Goal: Information Seeking & Learning: Understand process/instructions

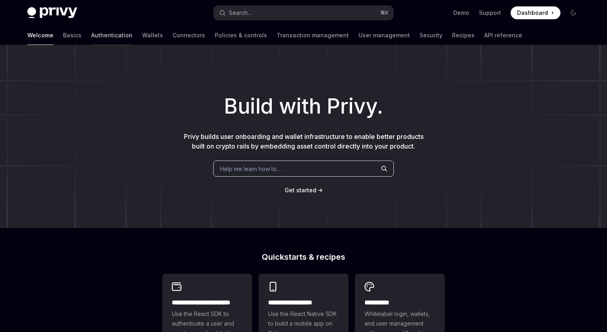
click at [91, 39] on link "Authentication" at bounding box center [111, 35] width 41 height 19
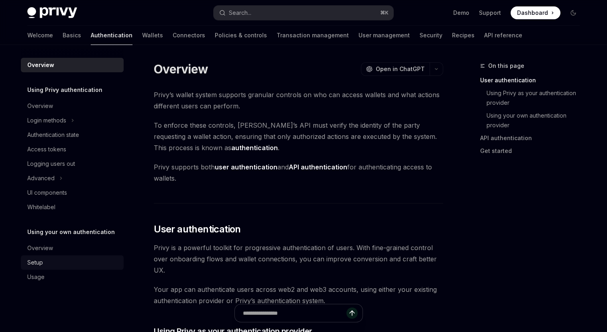
click at [41, 261] on div "Setup" at bounding box center [35, 263] width 16 height 10
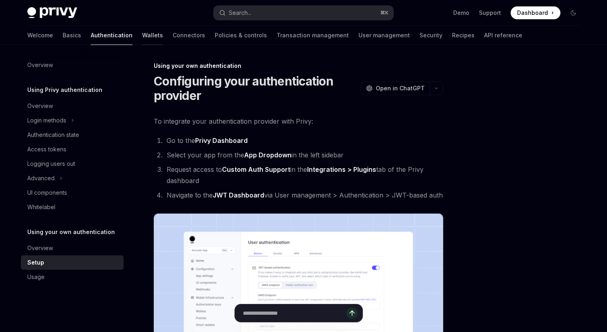
click at [142, 36] on link "Wallets" at bounding box center [152, 35] width 21 height 19
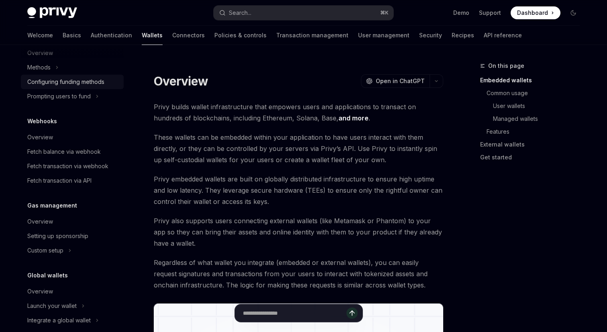
scroll to position [357, 0]
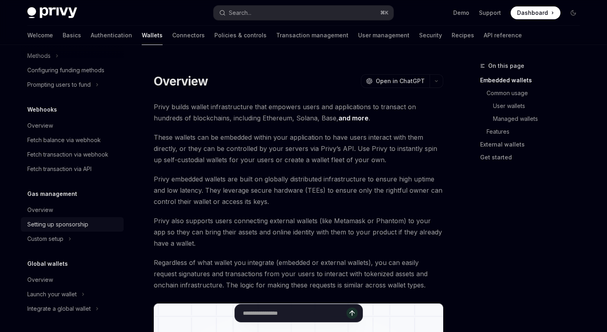
click at [47, 223] on div "Setting up sponsorship" at bounding box center [57, 224] width 61 height 10
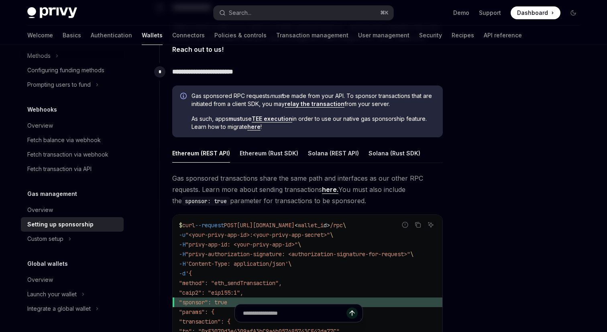
scroll to position [662, 0]
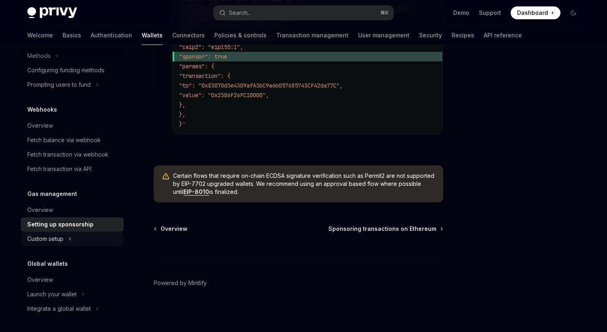
click at [57, 244] on button "Custom setup" at bounding box center [72, 238] width 103 height 14
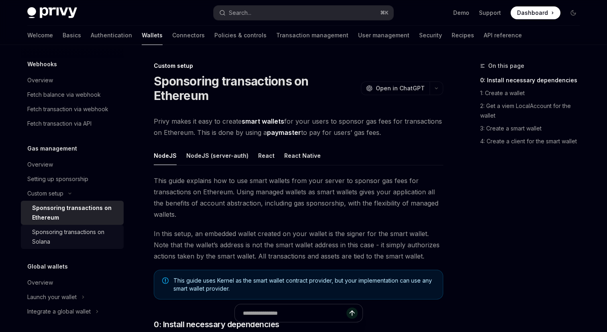
scroll to position [406, 0]
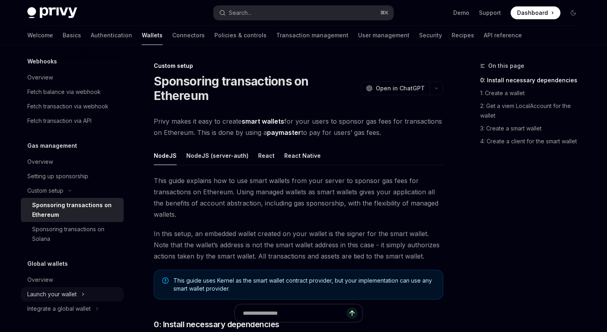
click at [83, 290] on icon "Toggle Launch your wallet section" at bounding box center [82, 294] width 3 height 10
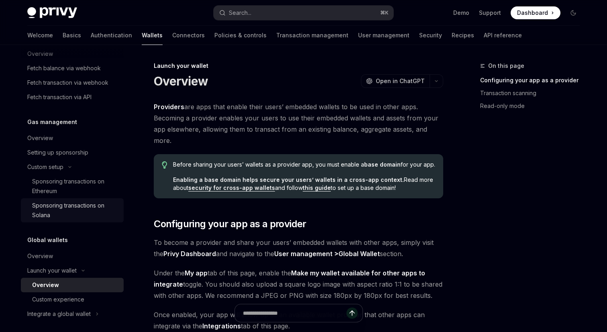
scroll to position [434, 0]
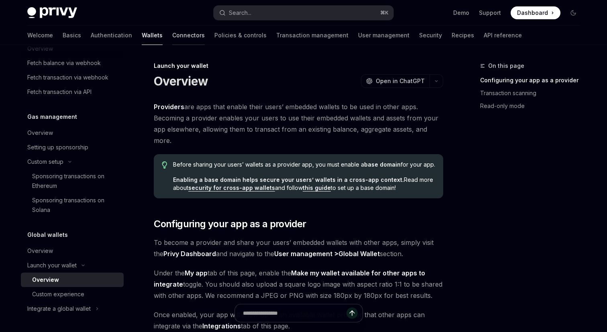
click at [172, 37] on link "Connectors" at bounding box center [188, 35] width 32 height 19
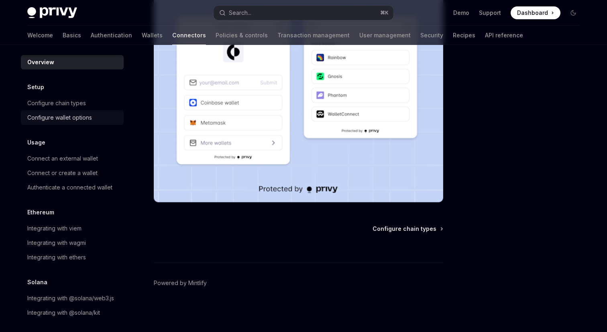
scroll to position [7, 0]
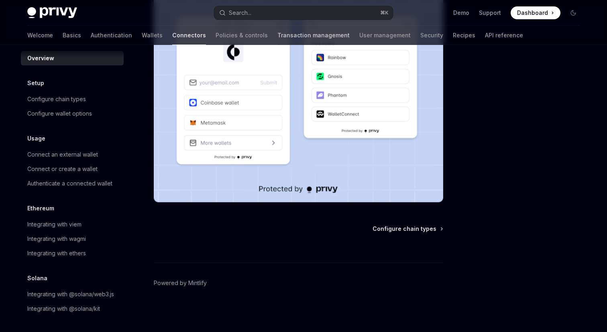
click at [277, 40] on link "Transaction management" at bounding box center [313, 35] width 72 height 19
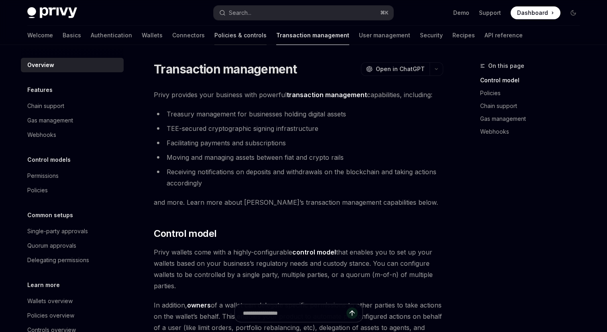
click at [214, 32] on link "Policies & controls" at bounding box center [240, 35] width 52 height 19
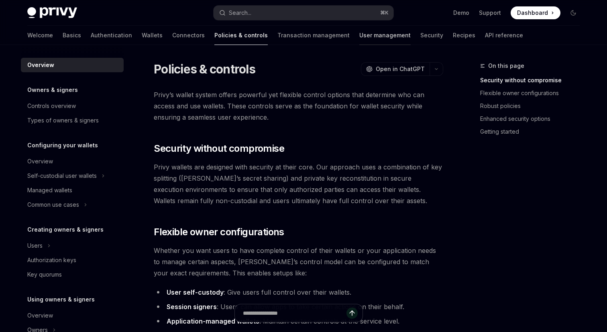
click at [359, 32] on link "User management" at bounding box center [384, 35] width 51 height 19
type textarea "*"
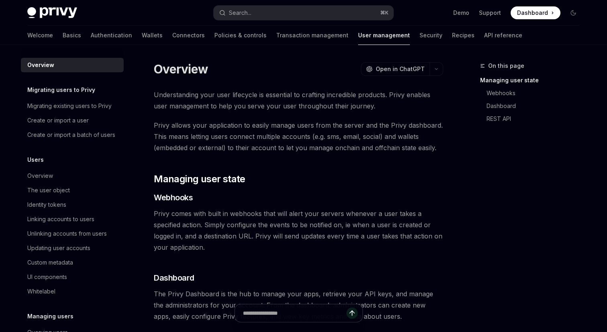
click at [524, 10] on span "Dashboard" at bounding box center [532, 13] width 31 height 8
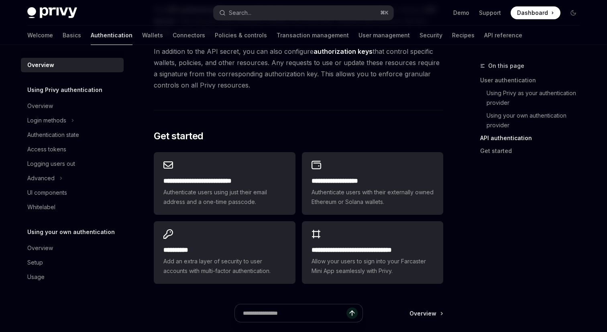
scroll to position [686, 0]
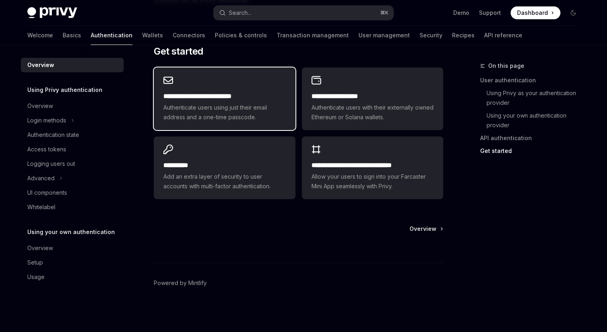
click at [240, 95] on h2 "**********" at bounding box center [224, 96] width 122 height 10
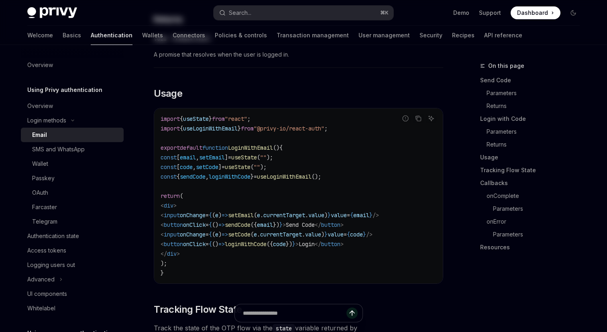
type textarea "*"
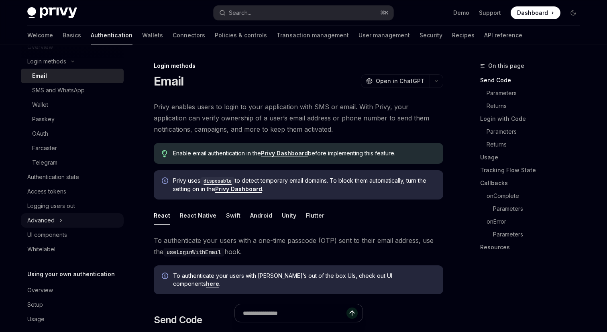
scroll to position [69, 0]
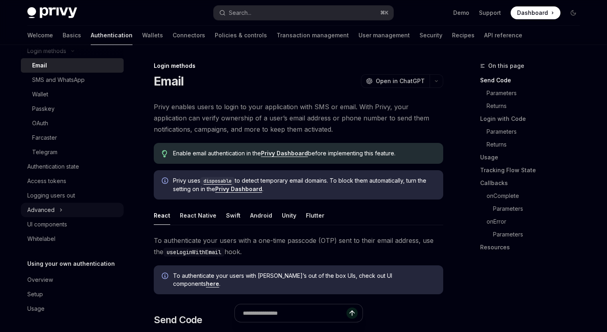
click at [53, 211] on div "Advanced" at bounding box center [40, 210] width 27 height 10
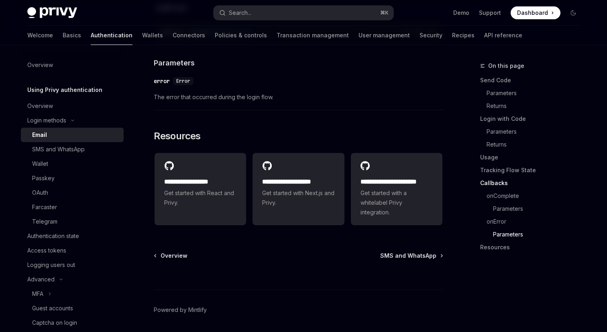
scroll to position [1653, 0]
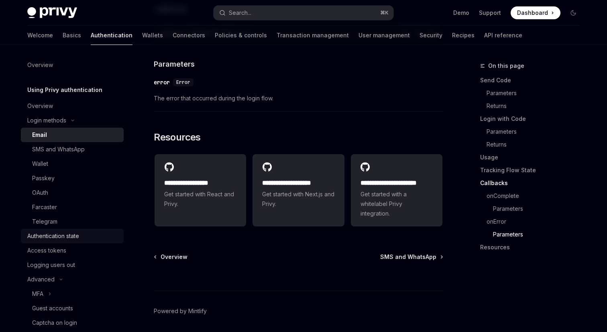
click at [70, 238] on div "Authentication state" at bounding box center [53, 236] width 52 height 10
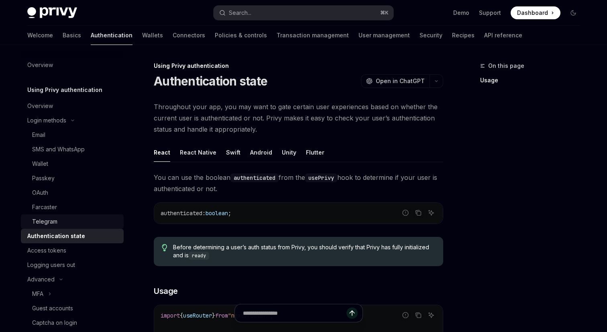
scroll to position [113, 0]
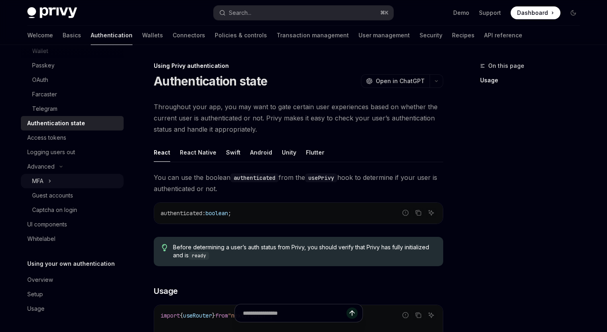
click at [64, 180] on button "MFA" at bounding box center [72, 181] width 103 height 14
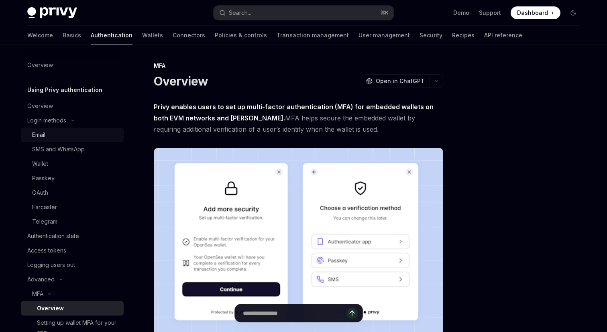
click at [64, 137] on div "Email" at bounding box center [75, 135] width 87 height 10
type textarea "*"
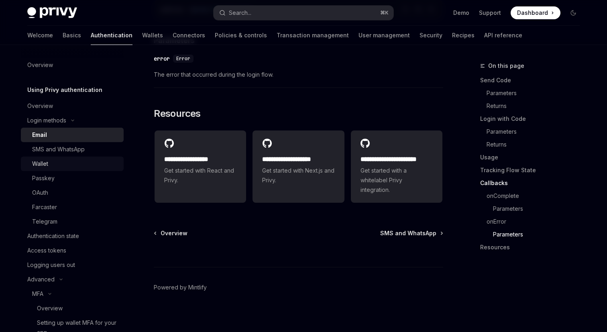
scroll to position [1545, 0]
